Goal: Task Accomplishment & Management: Manage account settings

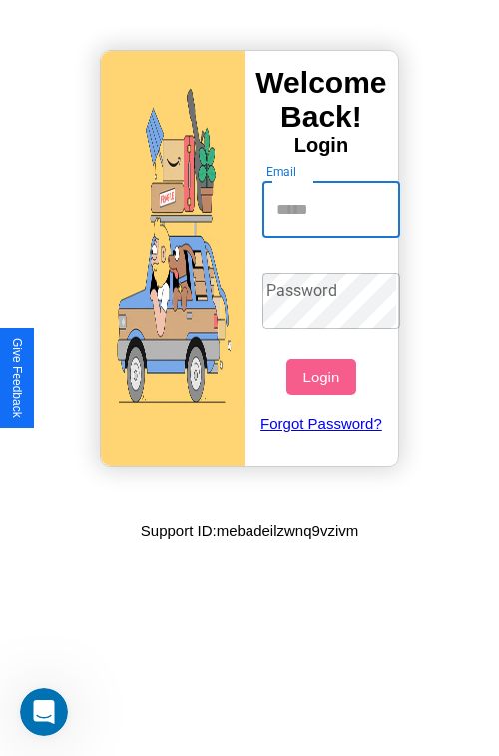
click at [333, 209] on input "Email" at bounding box center [332, 210] width 139 height 56
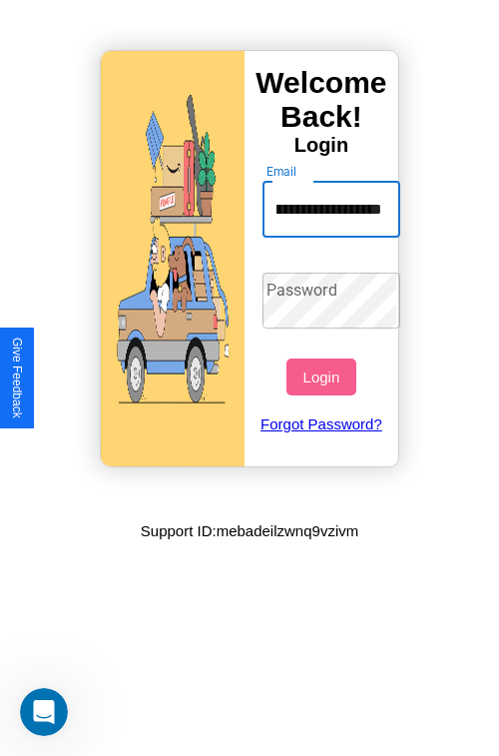
scroll to position [0, 115]
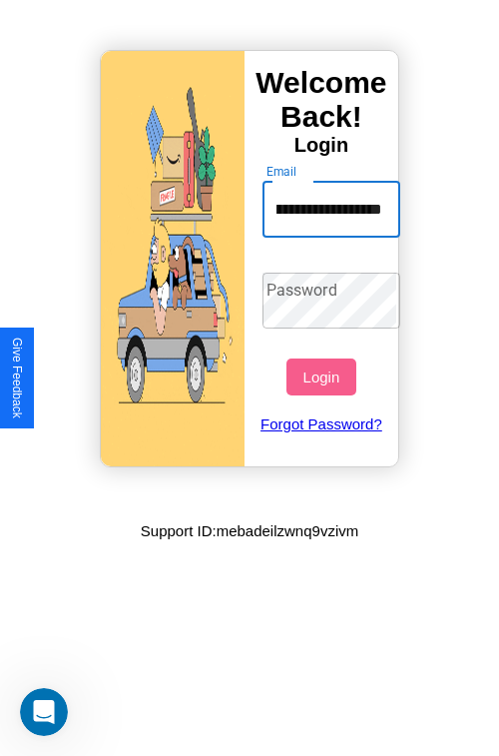
type input "**********"
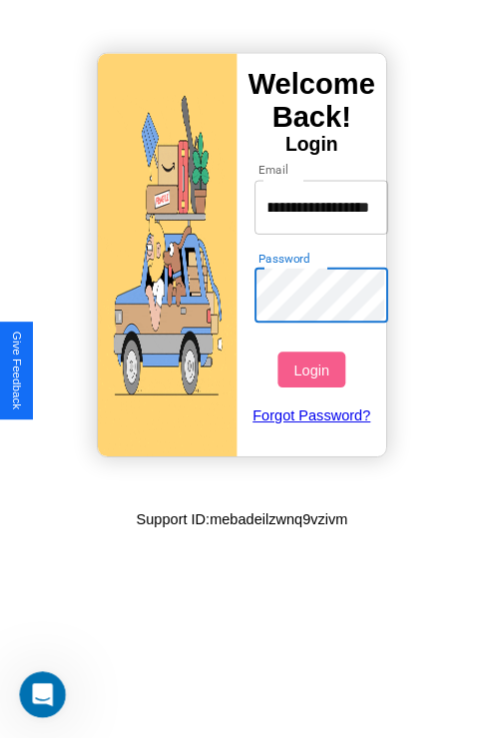
scroll to position [0, 0]
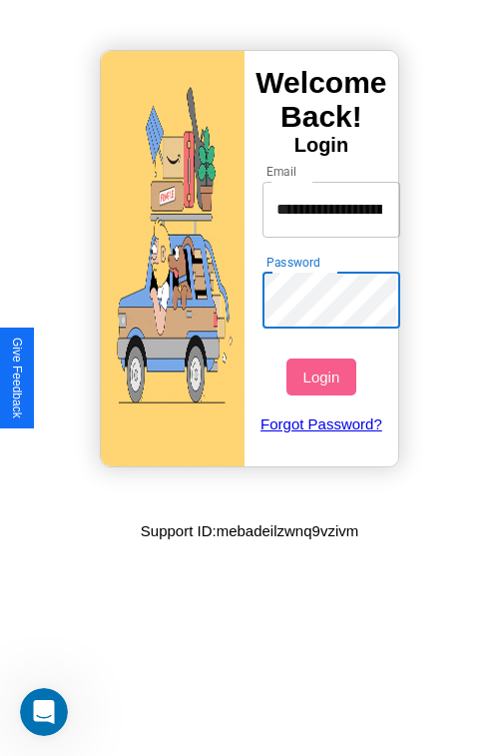
click at [323, 376] on button "Login" at bounding box center [321, 376] width 69 height 37
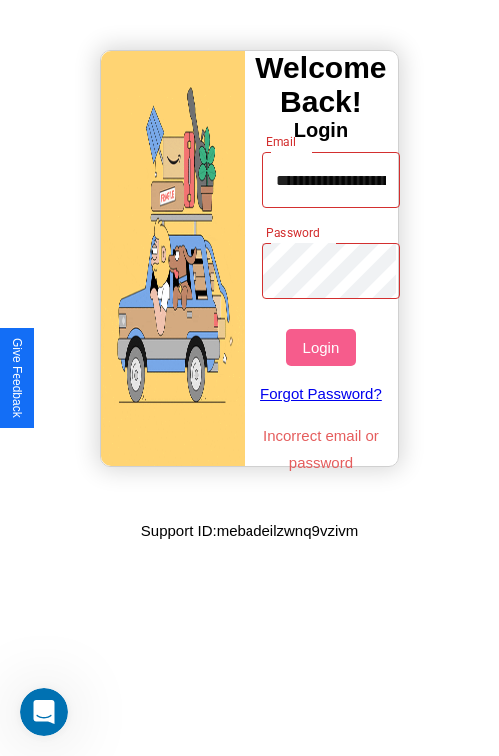
click at [323, 346] on button "Login" at bounding box center [321, 346] width 69 height 37
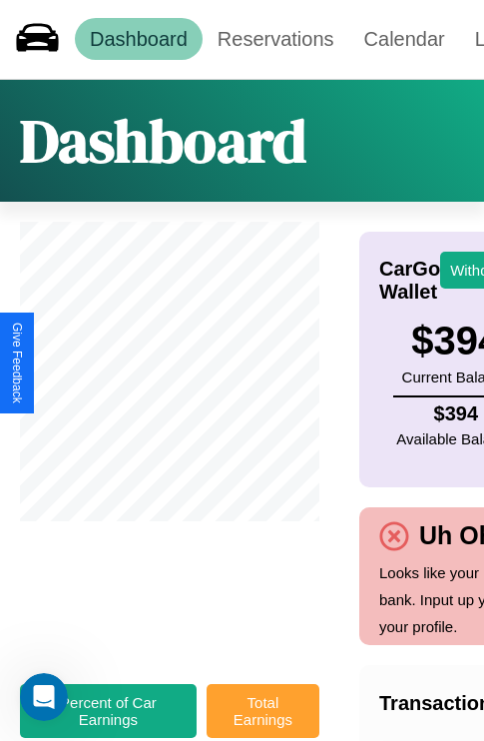
click at [263, 721] on button "Total Earnings" at bounding box center [263, 711] width 113 height 54
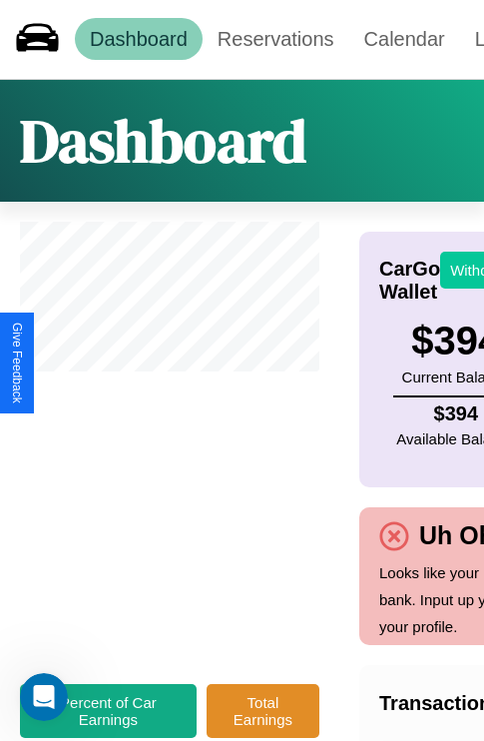
click at [469, 270] on button "Withdraw" at bounding box center [481, 270] width 83 height 37
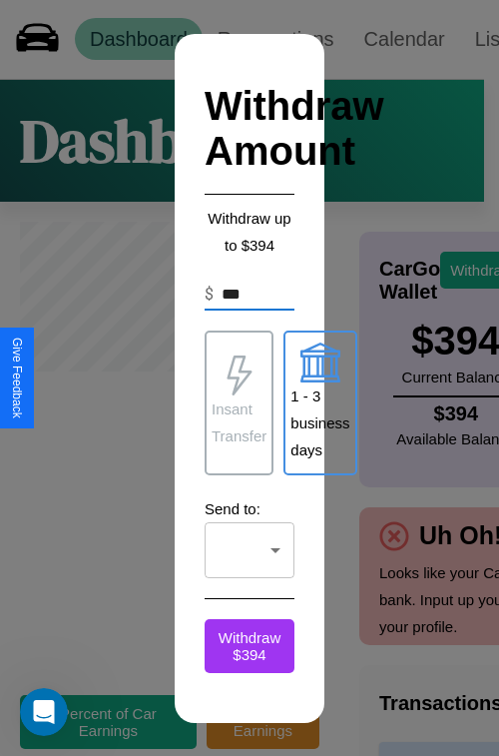
click at [239, 402] on p "Insant Transfer" at bounding box center [239, 422] width 55 height 54
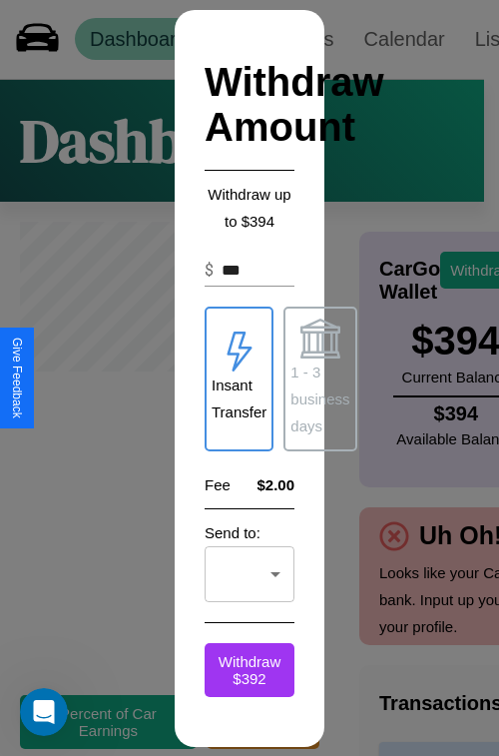
click at [319, 378] on p "1 - 3 business days" at bounding box center [320, 398] width 59 height 81
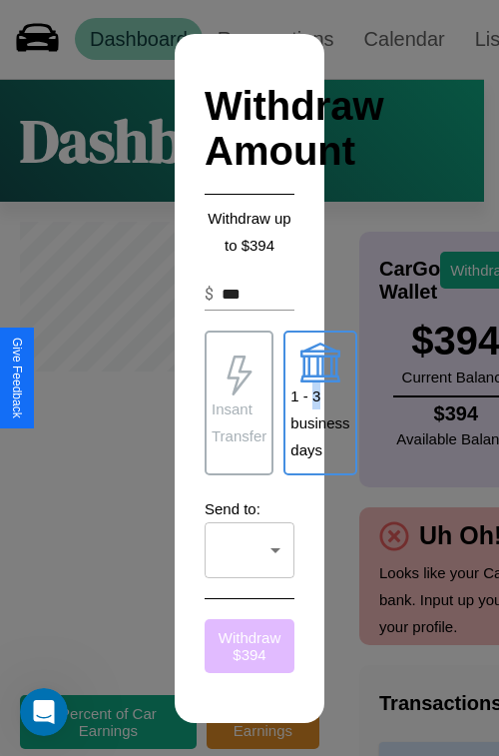
click at [250, 645] on button "Withdraw $ 394" at bounding box center [250, 646] width 90 height 54
